Goal: Transaction & Acquisition: Purchase product/service

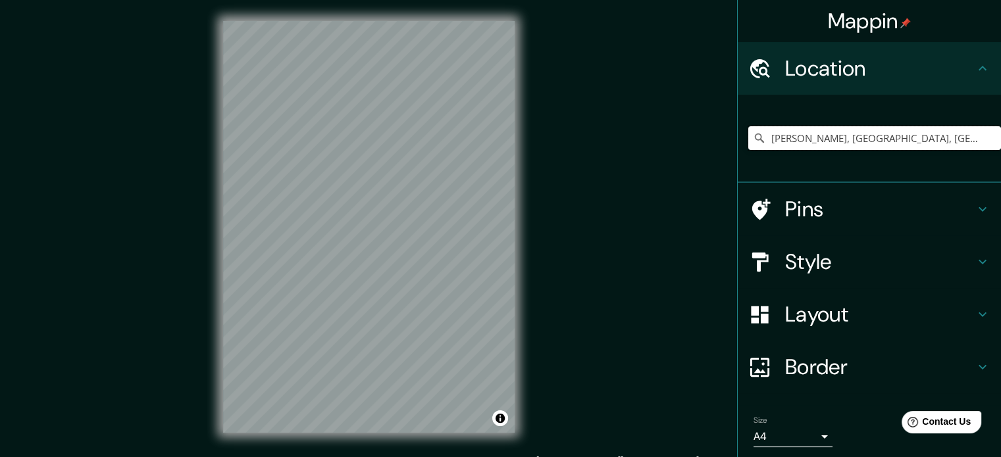
click at [922, 142] on input "[PERSON_NAME], [GEOGRAPHIC_DATA], [GEOGRAPHIC_DATA], [GEOGRAPHIC_DATA]" at bounding box center [874, 138] width 253 height 24
click at [951, 142] on input "[PERSON_NAME], [GEOGRAPHIC_DATA], [GEOGRAPHIC_DATA], [GEOGRAPHIC_DATA]" at bounding box center [874, 138] width 253 height 24
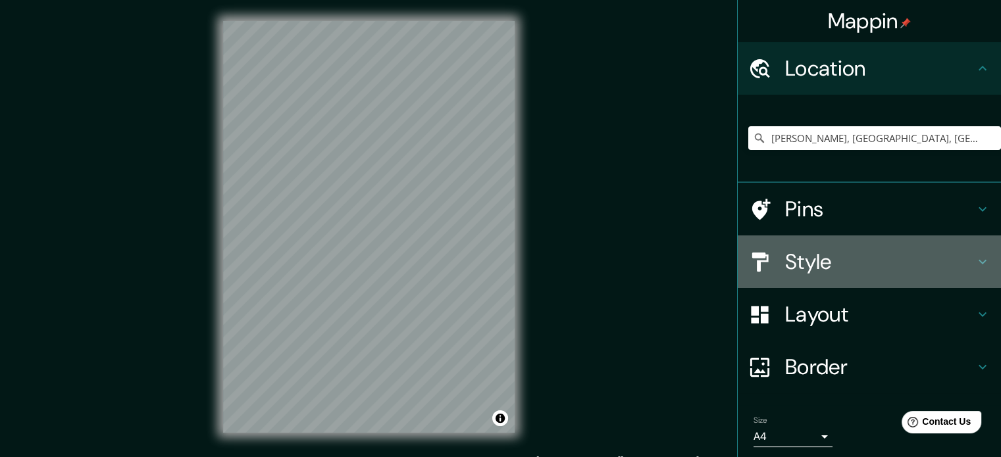
click at [819, 260] on h4 "Style" at bounding box center [880, 262] width 190 height 26
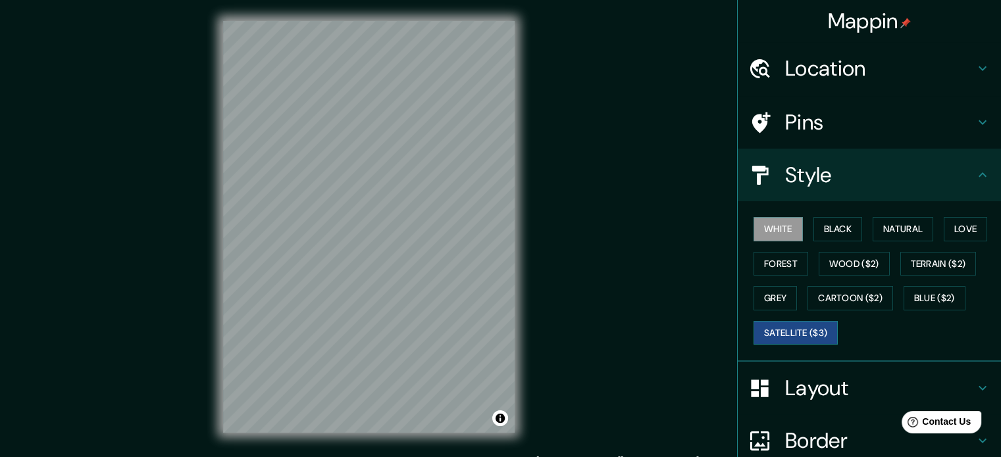
click at [791, 327] on button "Satellite ($3)" at bounding box center [796, 333] width 84 height 24
click at [846, 70] on h4 "Location" at bounding box center [880, 68] width 190 height 26
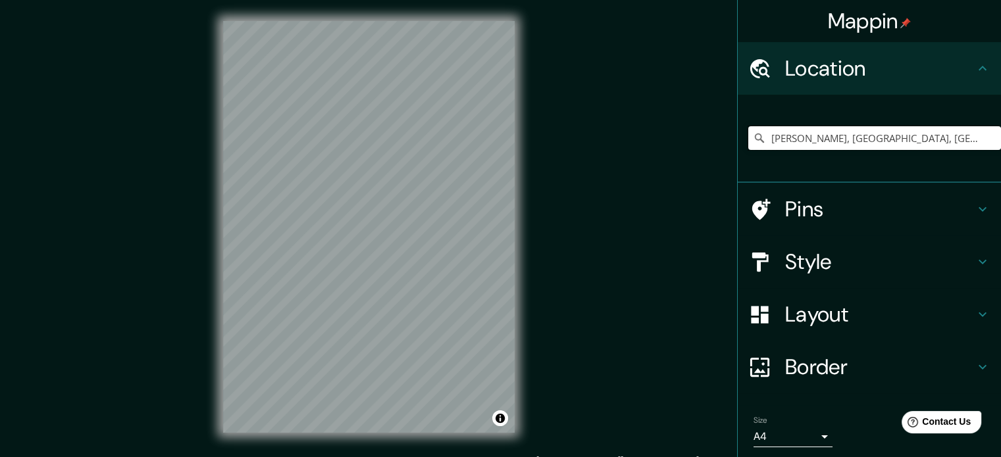
click at [952, 144] on input "[PERSON_NAME], [GEOGRAPHIC_DATA], [GEOGRAPHIC_DATA], [GEOGRAPHIC_DATA]" at bounding box center [874, 138] width 253 height 24
click at [957, 140] on input "[PERSON_NAME], [GEOGRAPHIC_DATA], [GEOGRAPHIC_DATA], [GEOGRAPHIC_DATA]" at bounding box center [874, 138] width 253 height 24
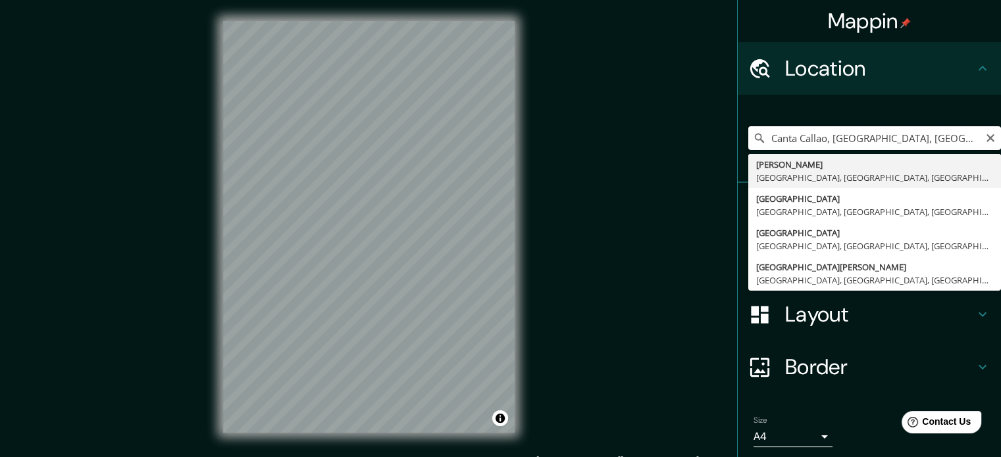
type input "[PERSON_NAME], [GEOGRAPHIC_DATA], [GEOGRAPHIC_DATA], [GEOGRAPHIC_DATA]"
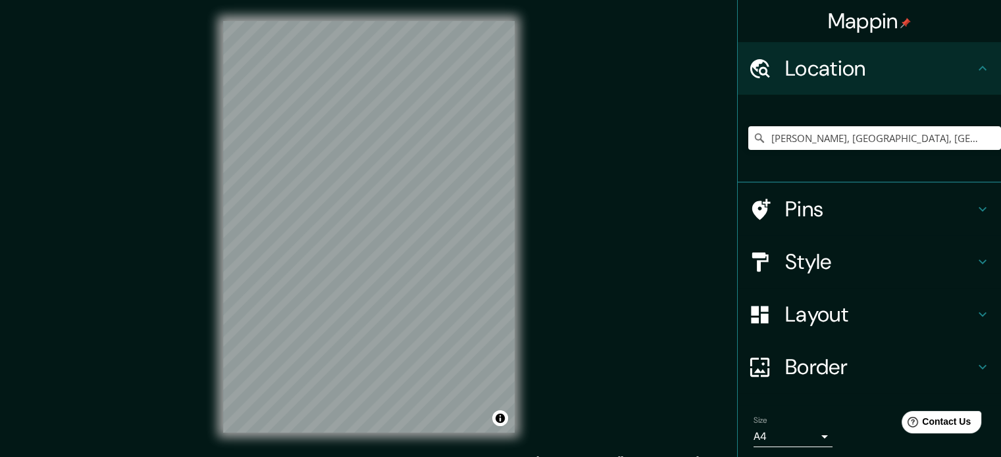
click at [864, 311] on h4 "Layout" at bounding box center [880, 314] width 190 height 26
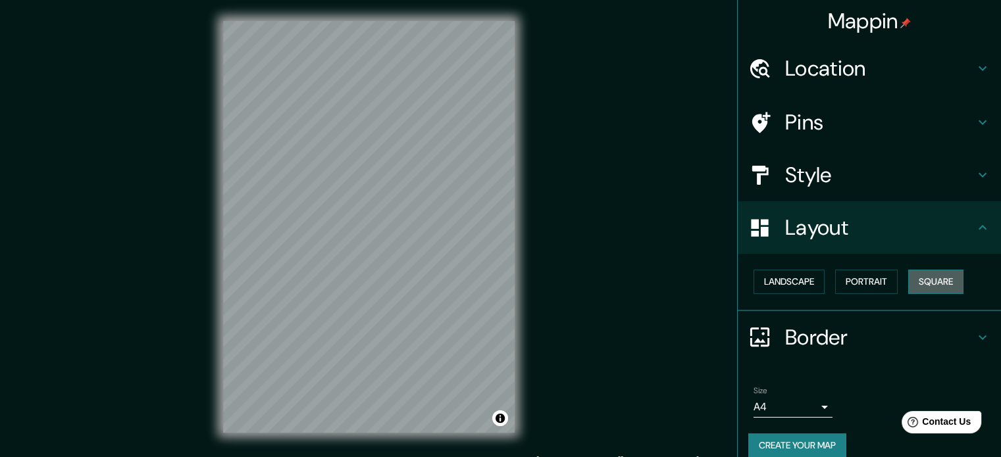
click at [919, 277] on button "Square" at bounding box center [935, 282] width 55 height 24
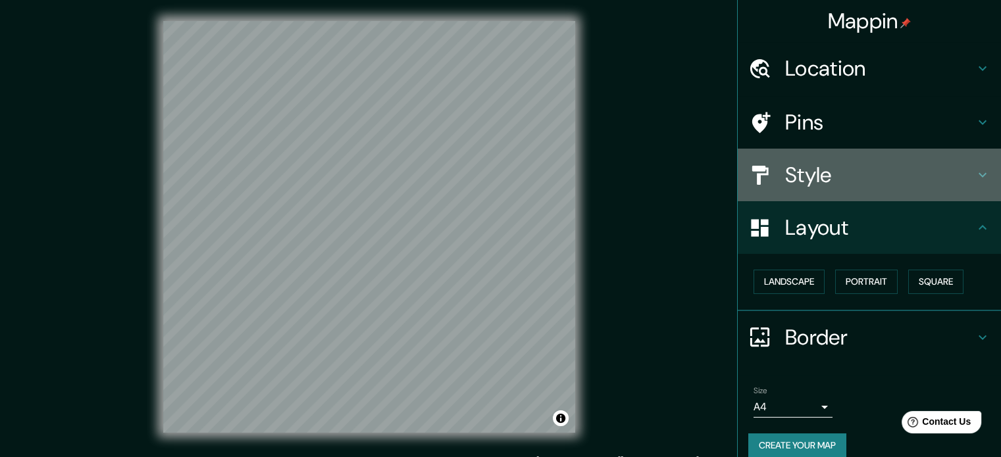
click at [858, 168] on h4 "Style" at bounding box center [880, 175] width 190 height 26
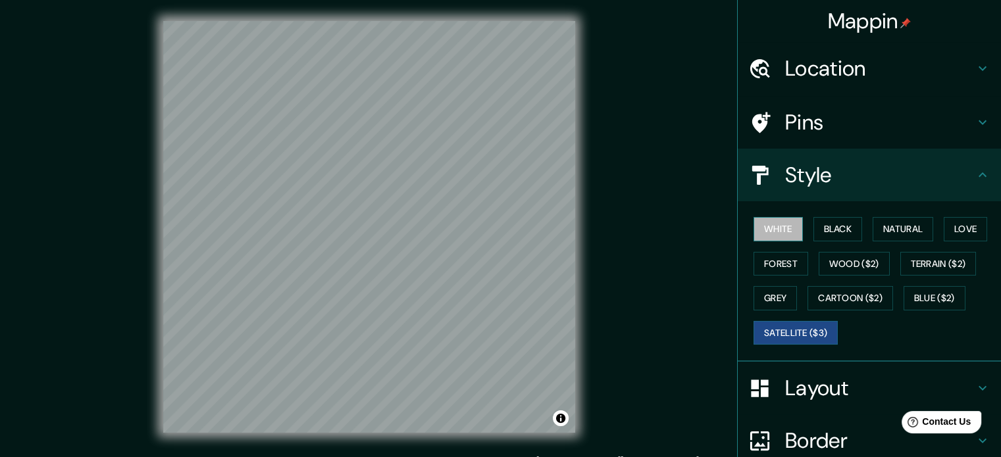
click at [785, 227] on button "White" at bounding box center [778, 229] width 49 height 24
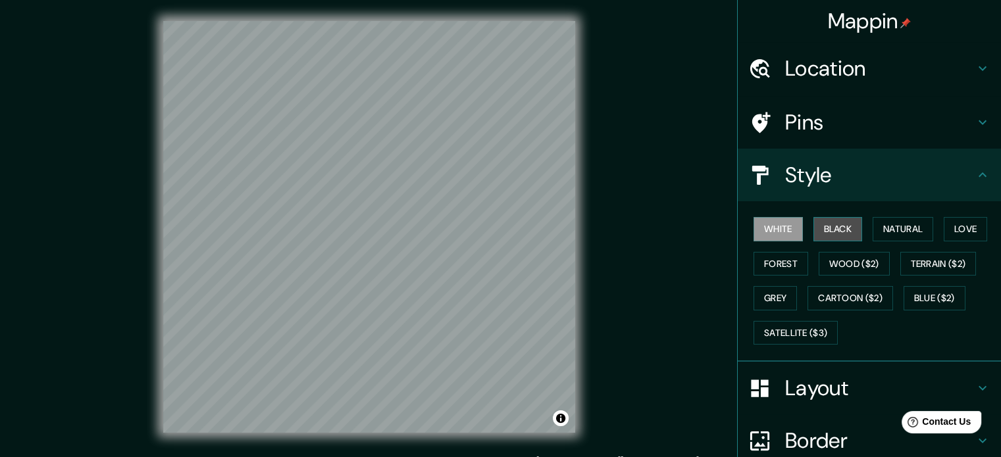
click at [829, 232] on button "Black" at bounding box center [838, 229] width 49 height 24
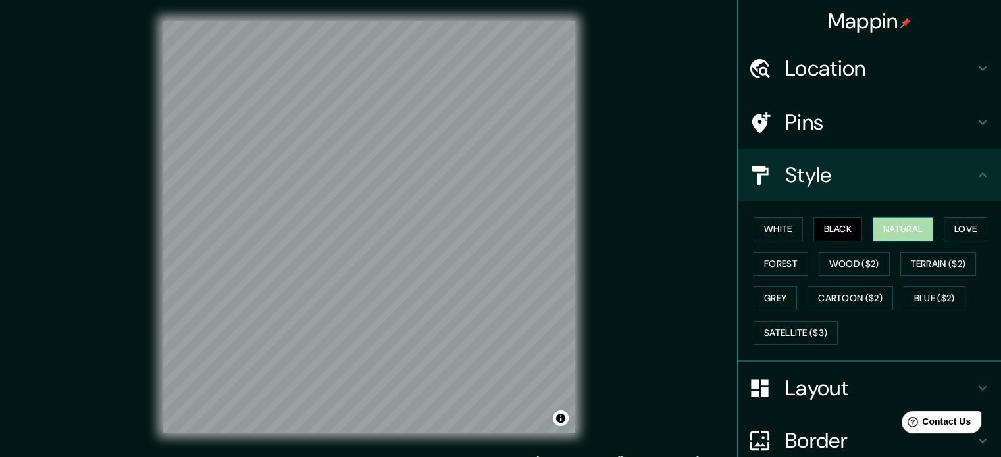
click at [880, 229] on button "Natural" at bounding box center [903, 229] width 61 height 24
click at [962, 234] on button "Love" at bounding box center [965, 229] width 43 height 24
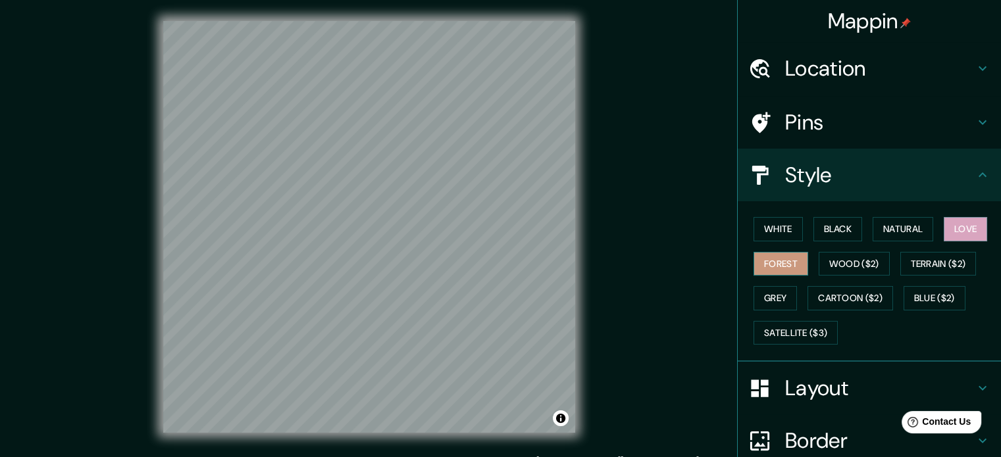
click at [768, 264] on button "Forest" at bounding box center [781, 264] width 55 height 24
click at [863, 258] on button "Wood ($2)" at bounding box center [854, 264] width 71 height 24
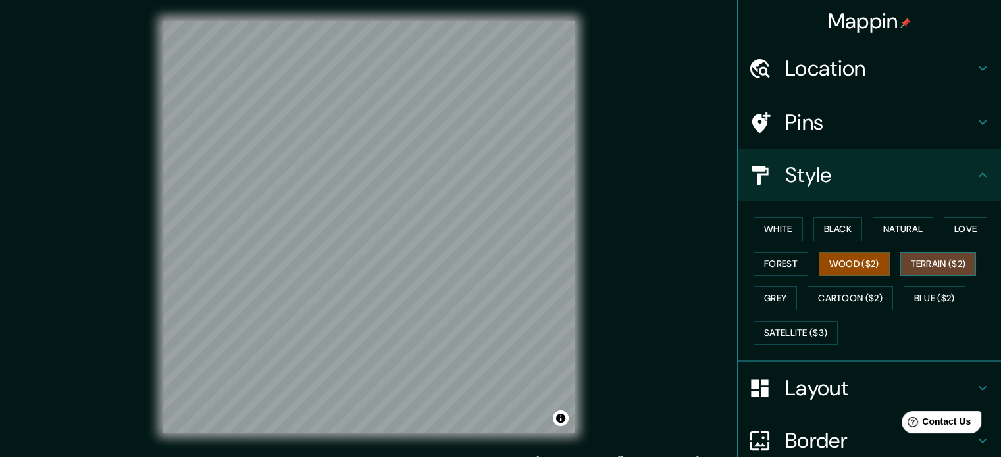
click at [912, 255] on button "Terrain ($2)" at bounding box center [939, 264] width 76 height 24
click at [754, 298] on button "Grey" at bounding box center [775, 298] width 43 height 24
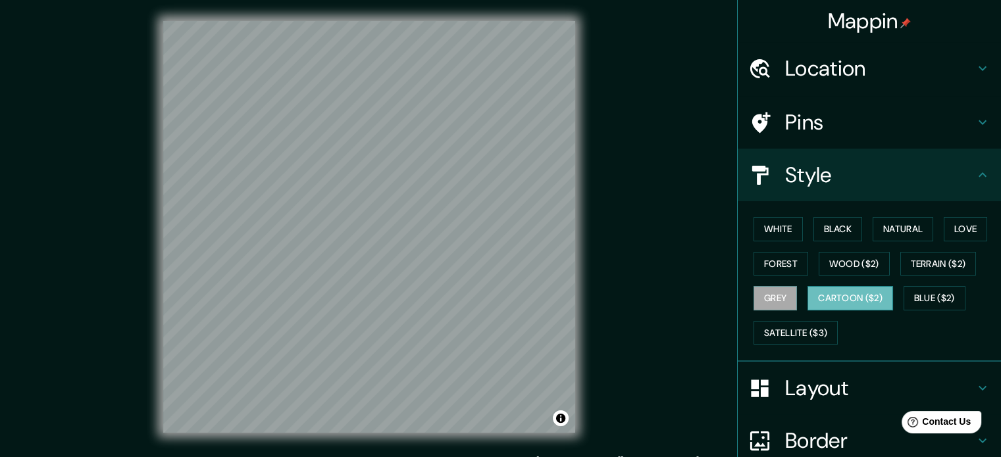
click at [828, 298] on button "Cartoon ($2)" at bounding box center [851, 298] width 86 height 24
click at [914, 295] on button "Blue ($2)" at bounding box center [935, 298] width 62 height 24
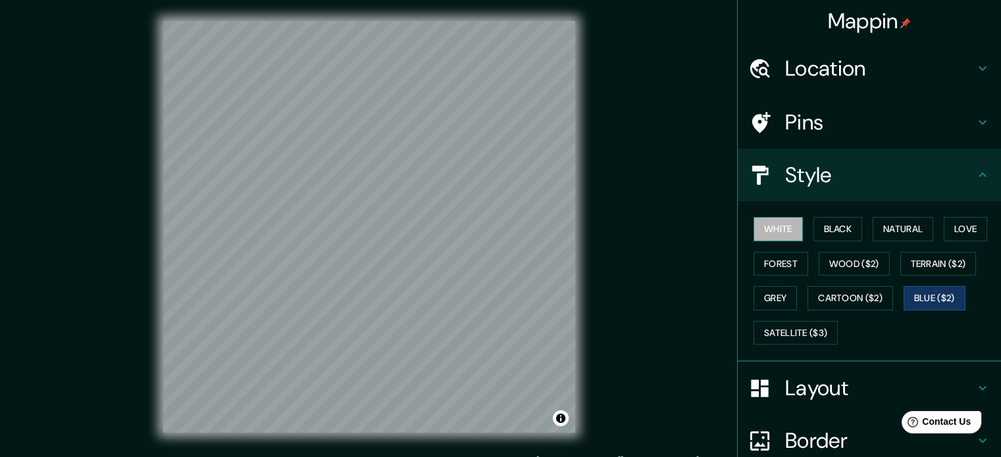
click at [765, 224] on button "White" at bounding box center [778, 229] width 49 height 24
click at [831, 231] on button "Black" at bounding box center [838, 229] width 49 height 24
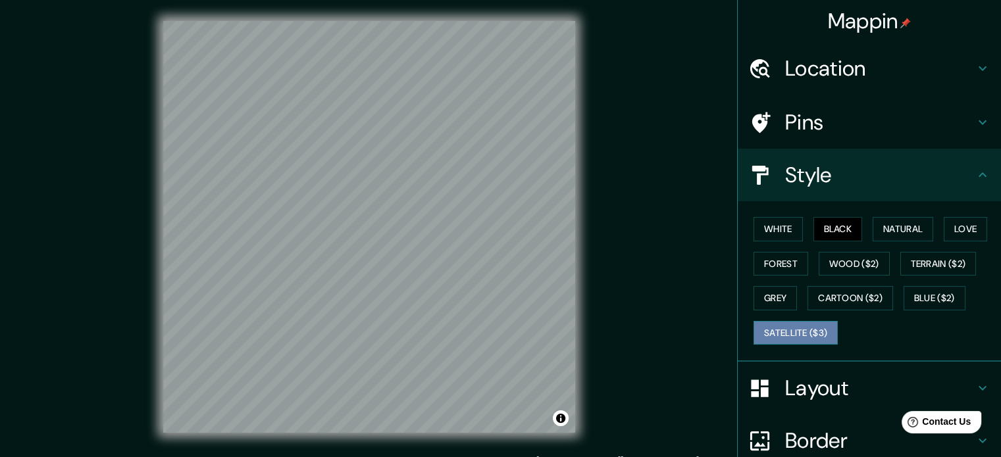
click at [774, 327] on button "Satellite ($3)" at bounding box center [796, 333] width 84 height 24
click at [764, 294] on button "Grey" at bounding box center [775, 298] width 43 height 24
click at [874, 389] on h4 "Layout" at bounding box center [880, 388] width 190 height 26
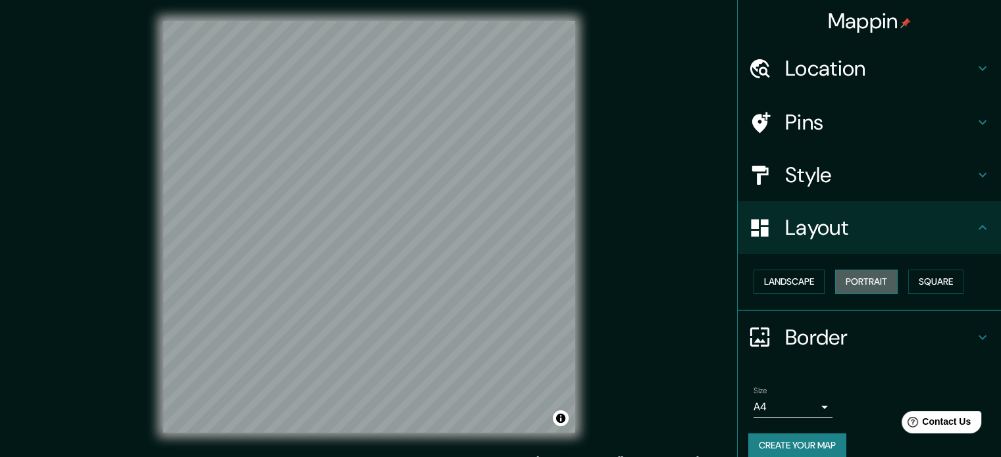
click at [858, 278] on button "Portrait" at bounding box center [866, 282] width 63 height 24
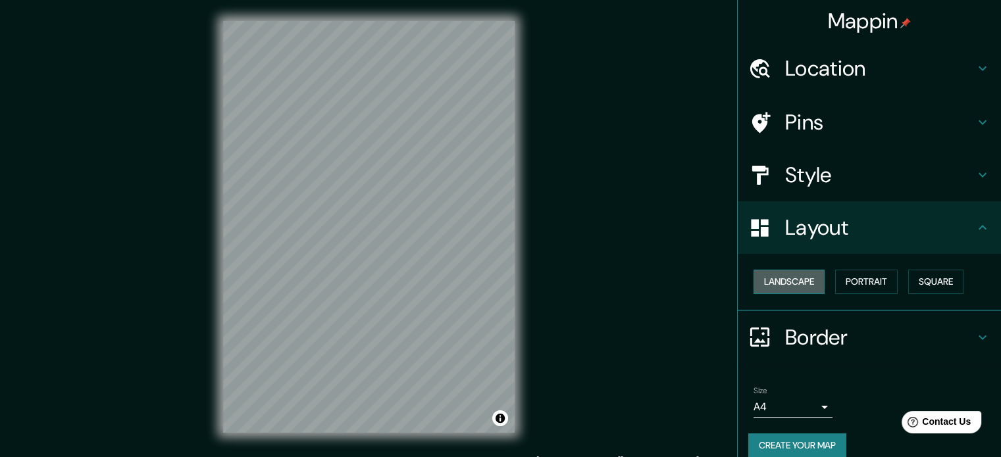
click at [761, 285] on button "Landscape" at bounding box center [789, 282] width 71 height 24
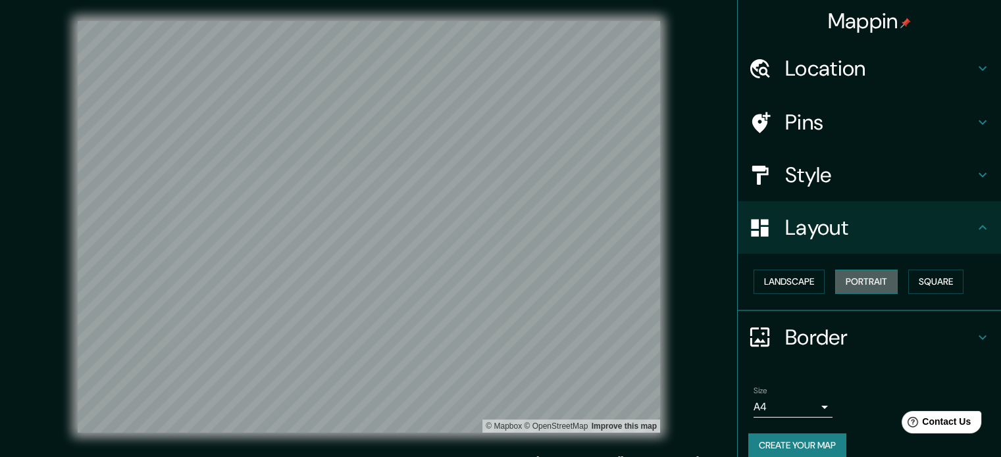
click at [866, 278] on button "Portrait" at bounding box center [866, 282] width 63 height 24
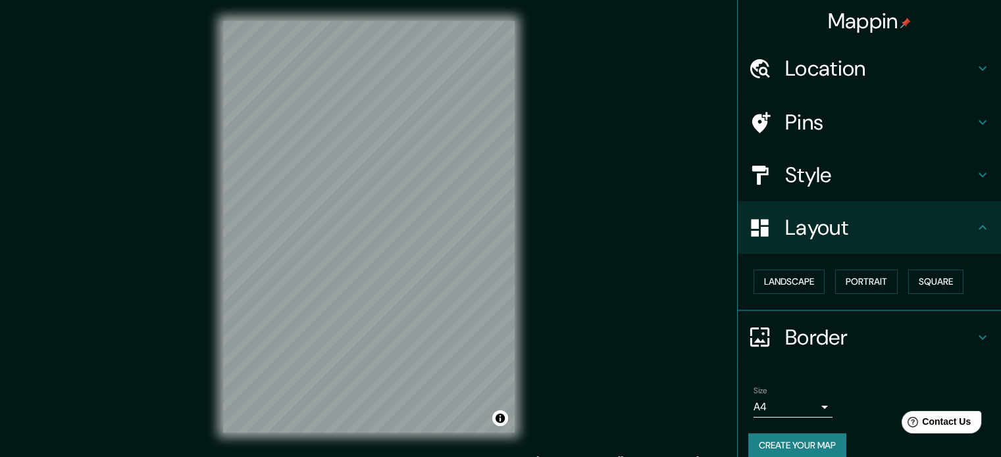
click at [823, 170] on h4 "Style" at bounding box center [880, 175] width 190 height 26
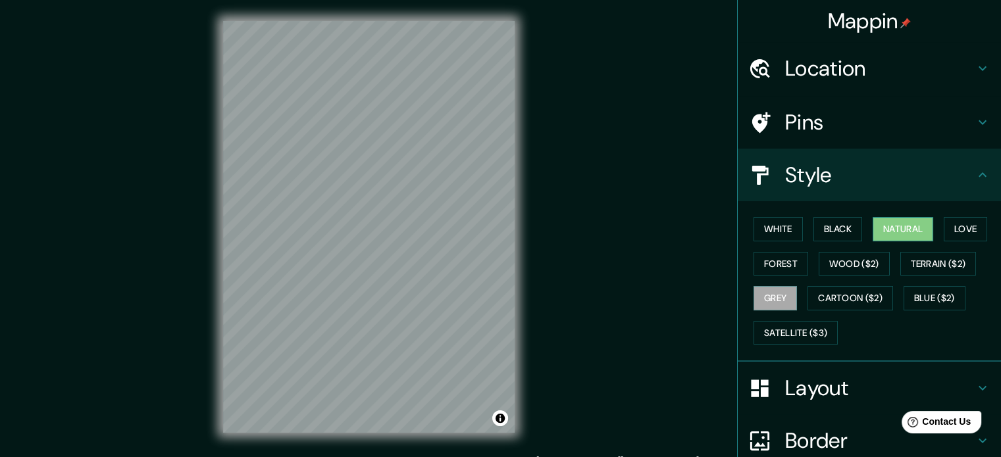
click at [916, 235] on button "Natural" at bounding box center [903, 229] width 61 height 24
click at [771, 259] on button "Forest" at bounding box center [781, 264] width 55 height 24
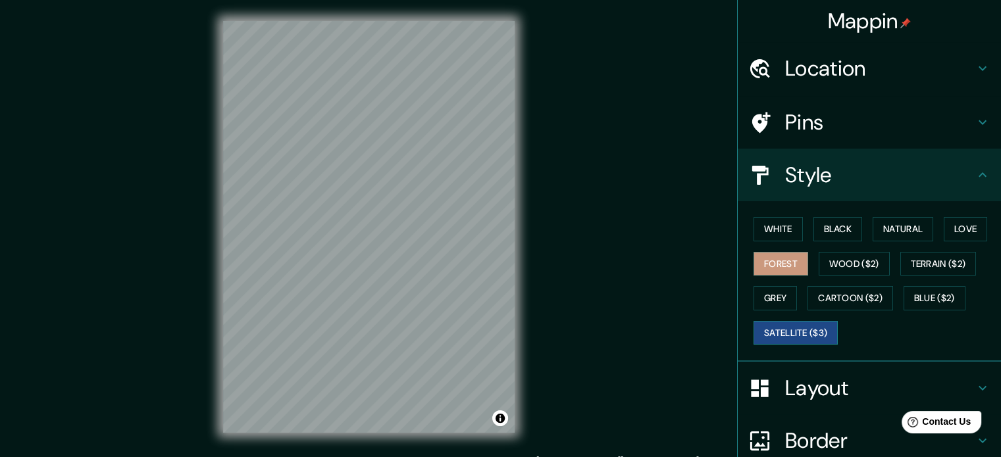
click at [806, 337] on button "Satellite ($3)" at bounding box center [796, 333] width 84 height 24
click at [787, 261] on button "Forest" at bounding box center [781, 264] width 55 height 24
click at [849, 265] on button "Wood ($2)" at bounding box center [854, 264] width 71 height 24
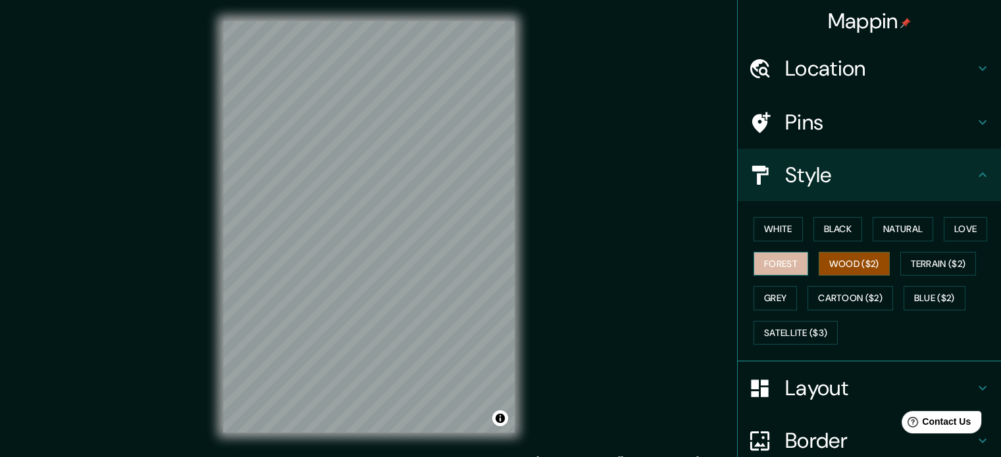
click at [767, 265] on button "Forest" at bounding box center [781, 264] width 55 height 24
